Goal: Navigation & Orientation: Go to known website

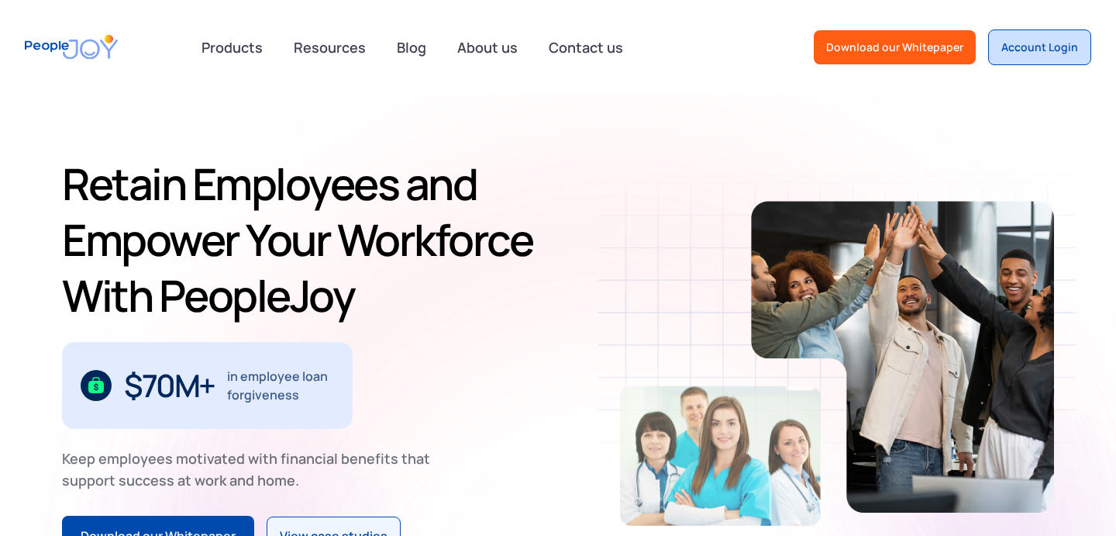
click at [1025, 47] on div "Account Login" at bounding box center [1039, 48] width 77 height 16
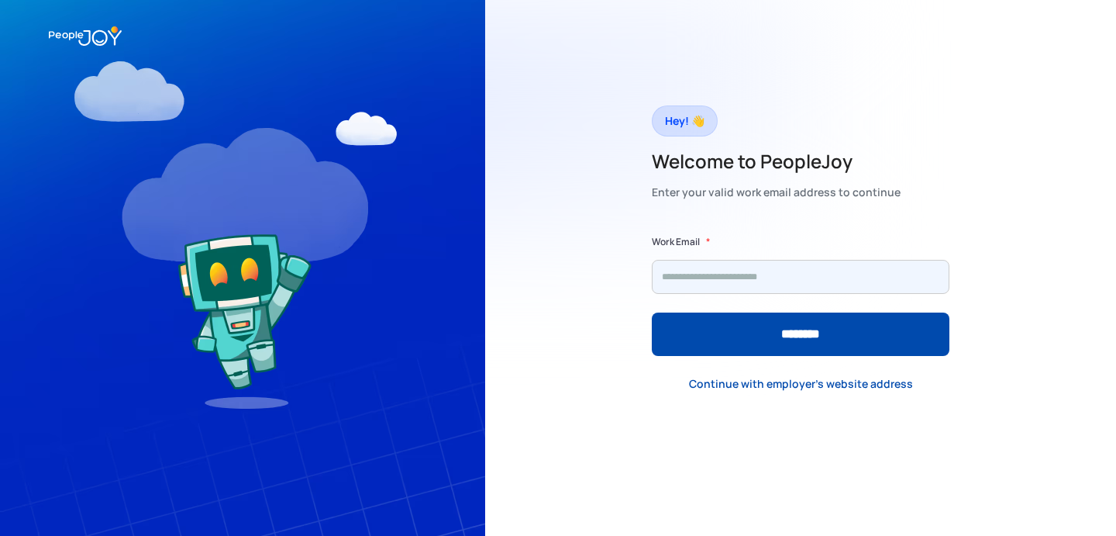
click at [691, 269] on input "Form" at bounding box center [801, 277] width 298 height 34
click at [704, 279] on input "Form" at bounding box center [801, 277] width 298 height 34
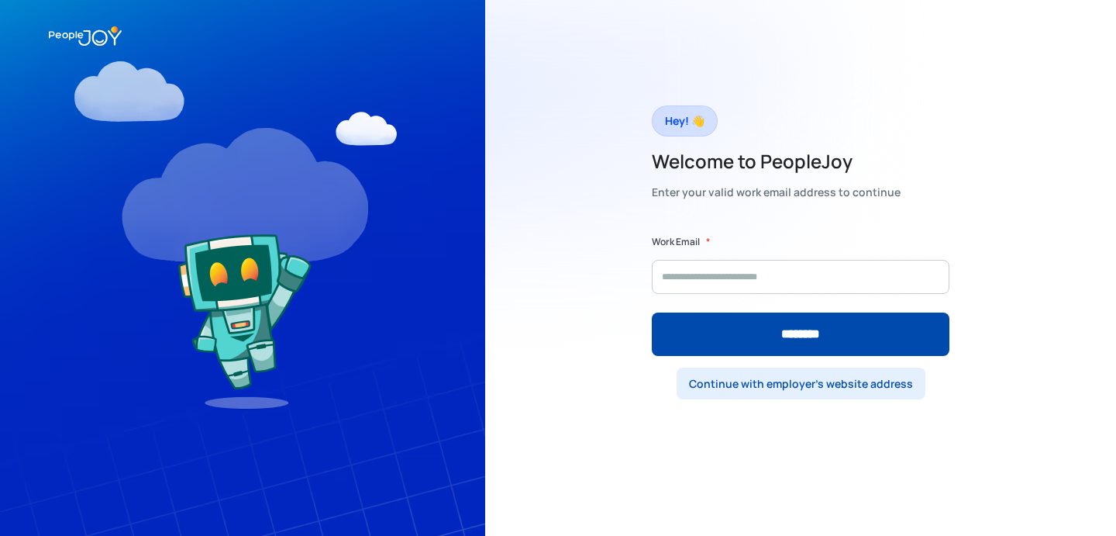
click at [812, 384] on div "Continue with employer's website address" at bounding box center [801, 384] width 224 height 16
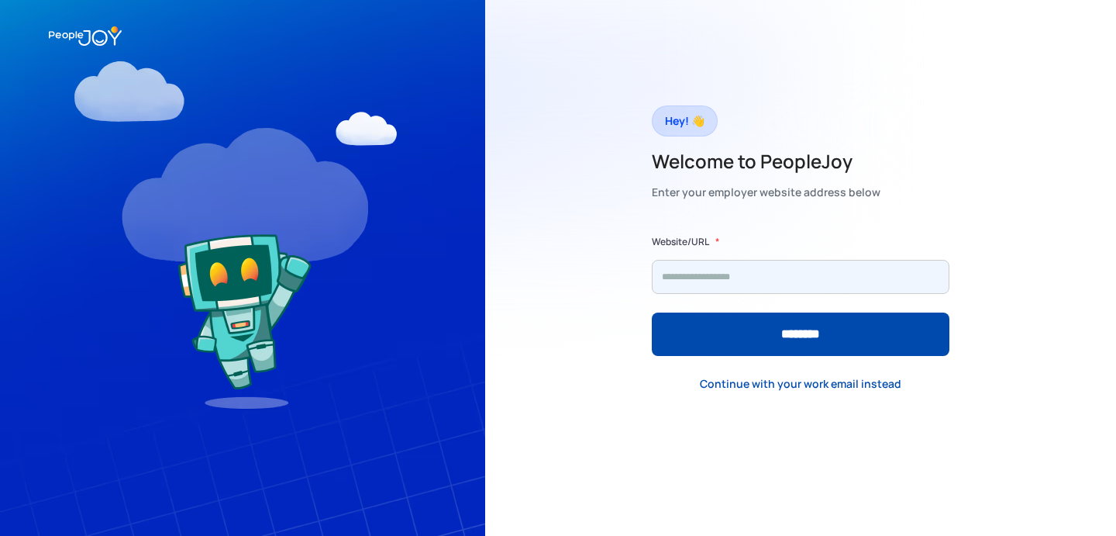
click at [717, 281] on input "Form" at bounding box center [801, 277] width 298 height 34
